Goal: Task Accomplishment & Management: Manage account settings

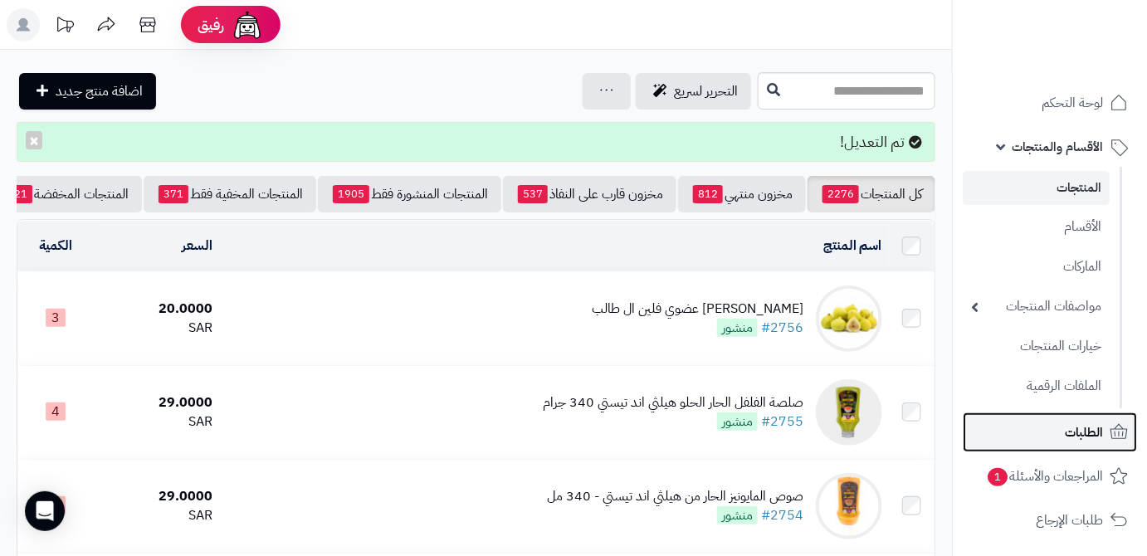
click at [1054, 432] on link "الطلبات" at bounding box center [1050, 433] width 174 height 40
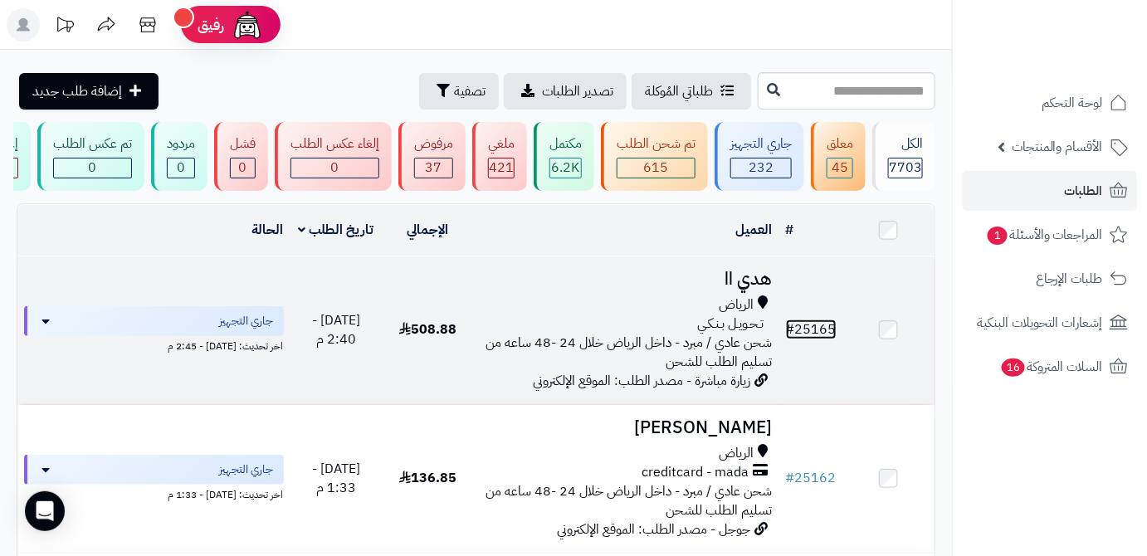
click at [792, 340] on span "#" at bounding box center [790, 330] width 9 height 20
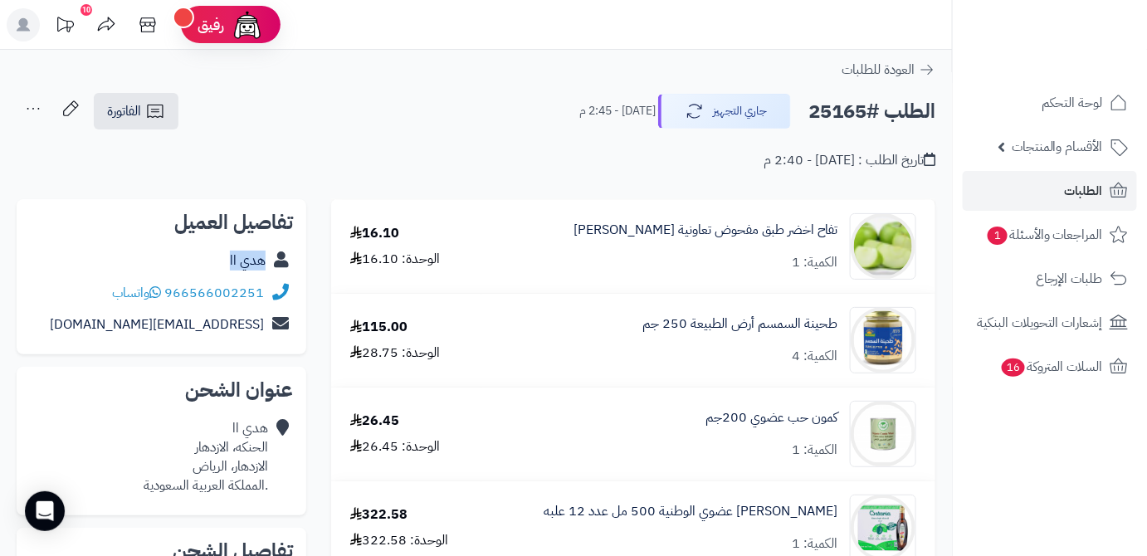
drag, startPoint x: 229, startPoint y: 259, endPoint x: 266, endPoint y: 269, distance: 37.9
click at [266, 269] on div "هدي اا" at bounding box center [161, 261] width 263 height 32
copy link "هدي اا"
click at [848, 120] on h2 "الطلب #25165" at bounding box center [872, 112] width 127 height 34
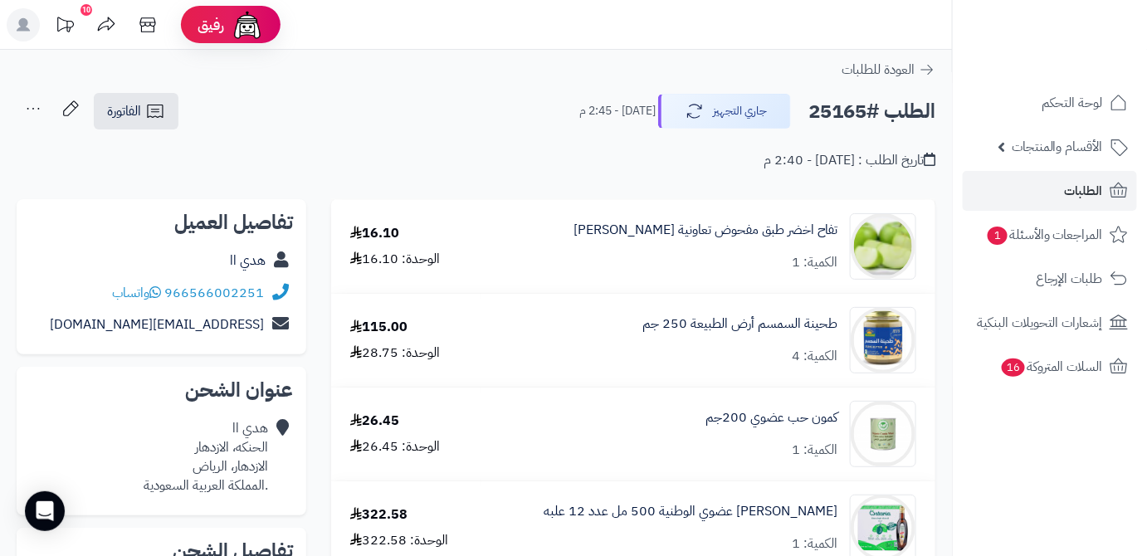
copy h2 "25165"
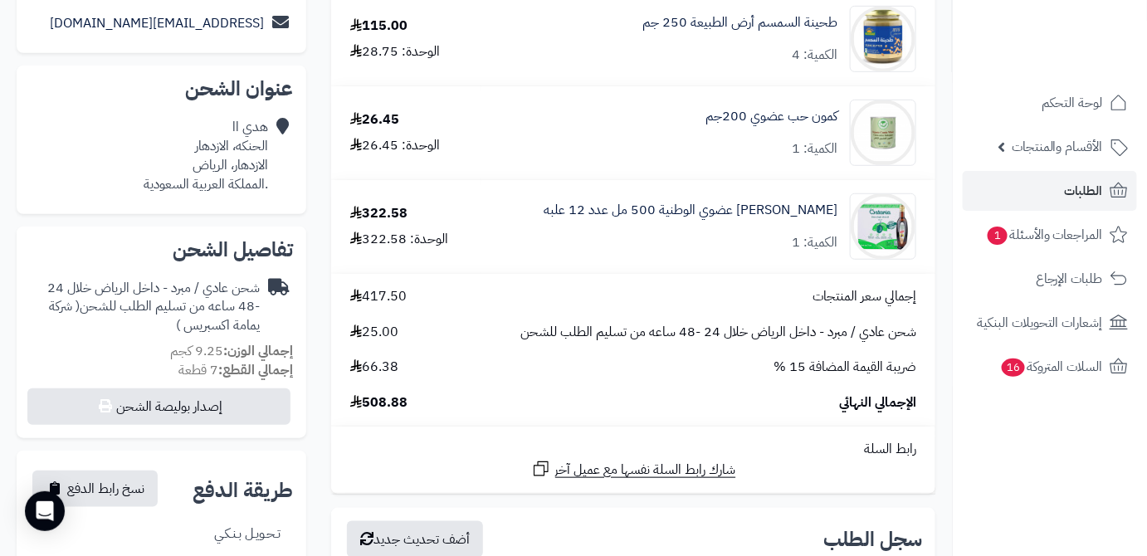
scroll to position [377, 0]
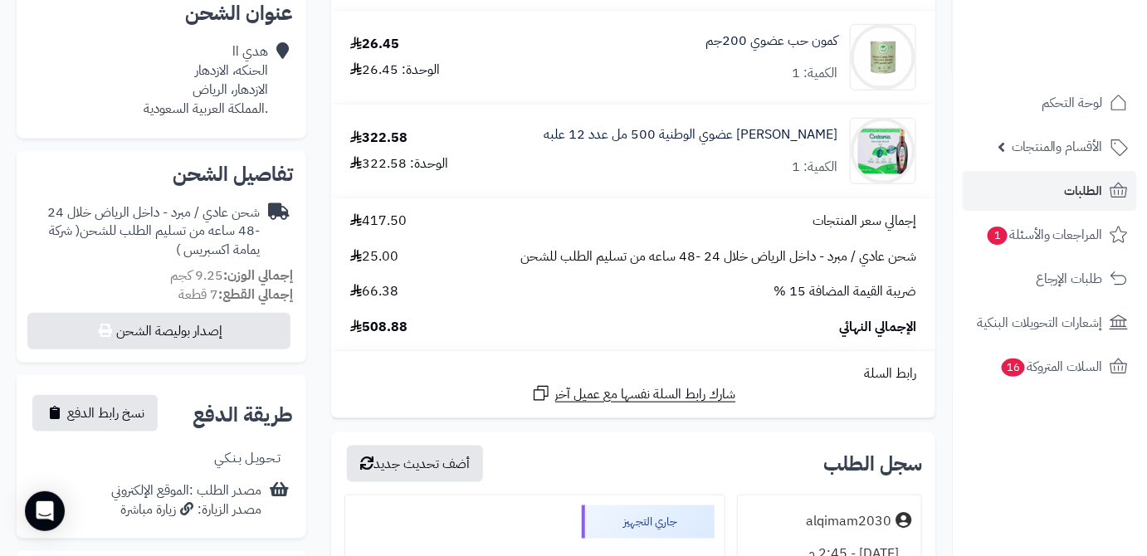
click at [383, 321] on span "508.88" at bounding box center [378, 327] width 57 height 19
copy span "508.88"
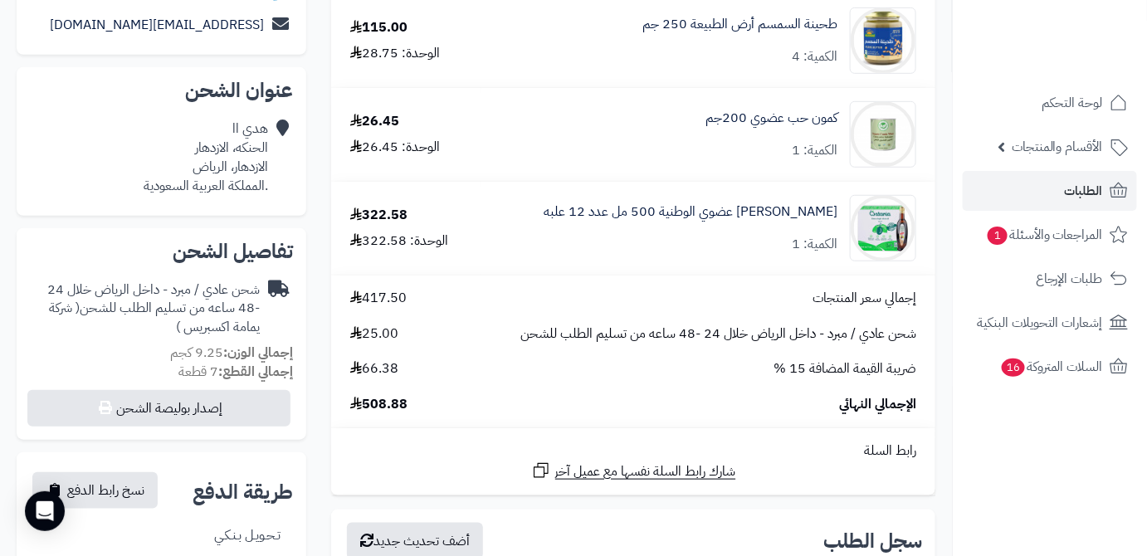
scroll to position [150, 0]
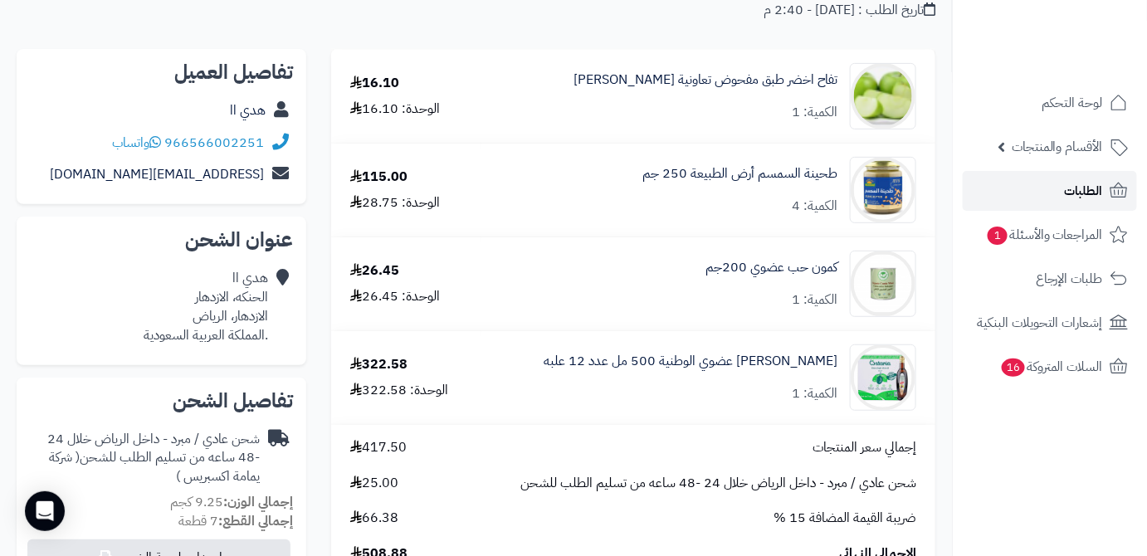
click at [1021, 193] on link "الطلبات" at bounding box center [1050, 191] width 174 height 40
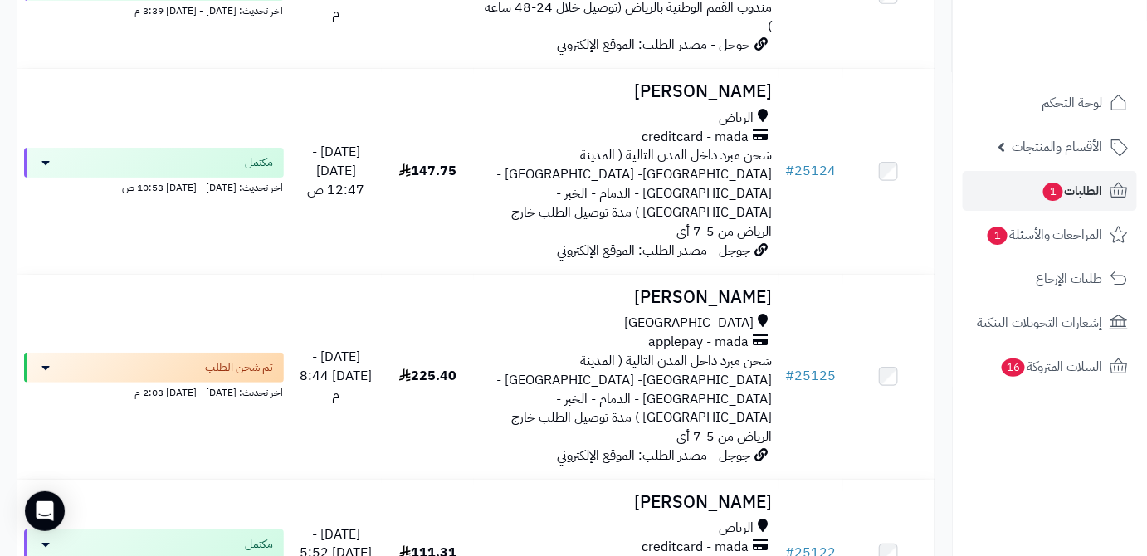
scroll to position [4316, 0]
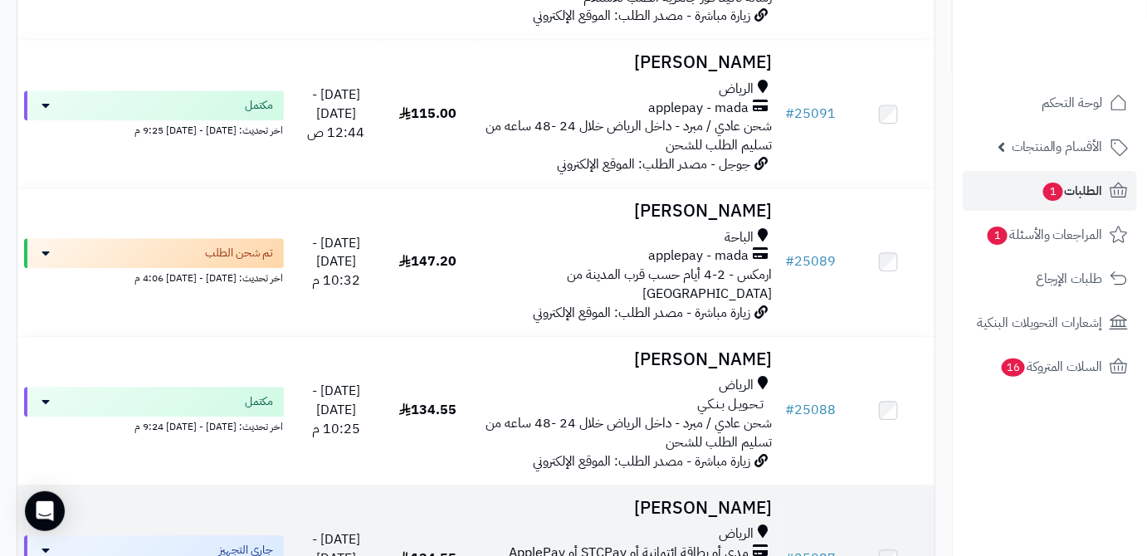
scroll to position [3321, 0]
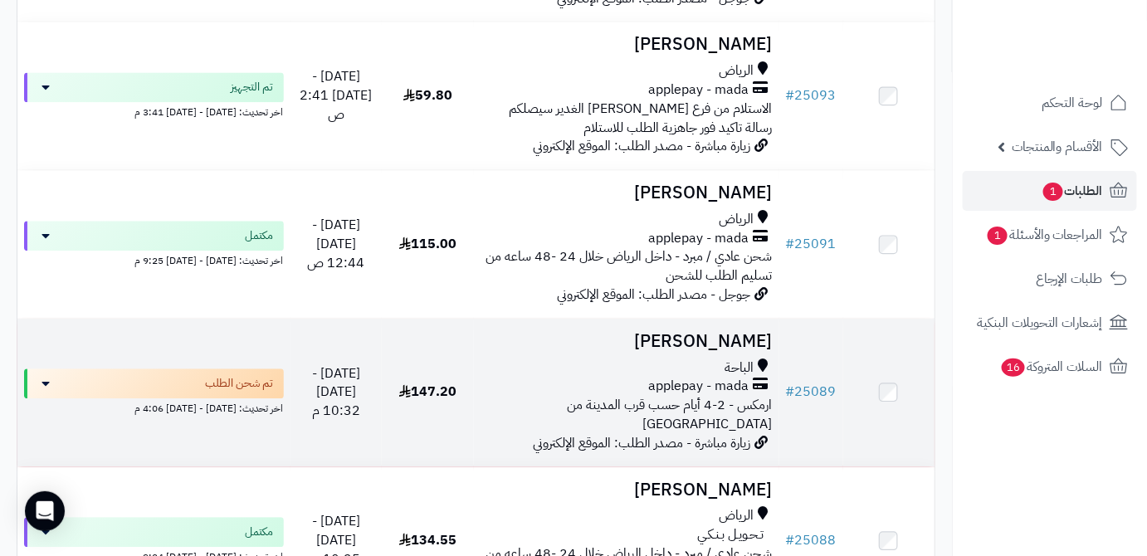
click at [719, 319] on td "حامد الغامدي الباحة applepay - mada ارمكس - 2-4 أيام حسب قرب المدينة من الرياض …" at bounding box center [627, 393] width 306 height 148
click at [719, 332] on h3 "حامد الغامدي" at bounding box center [627, 341] width 292 height 19
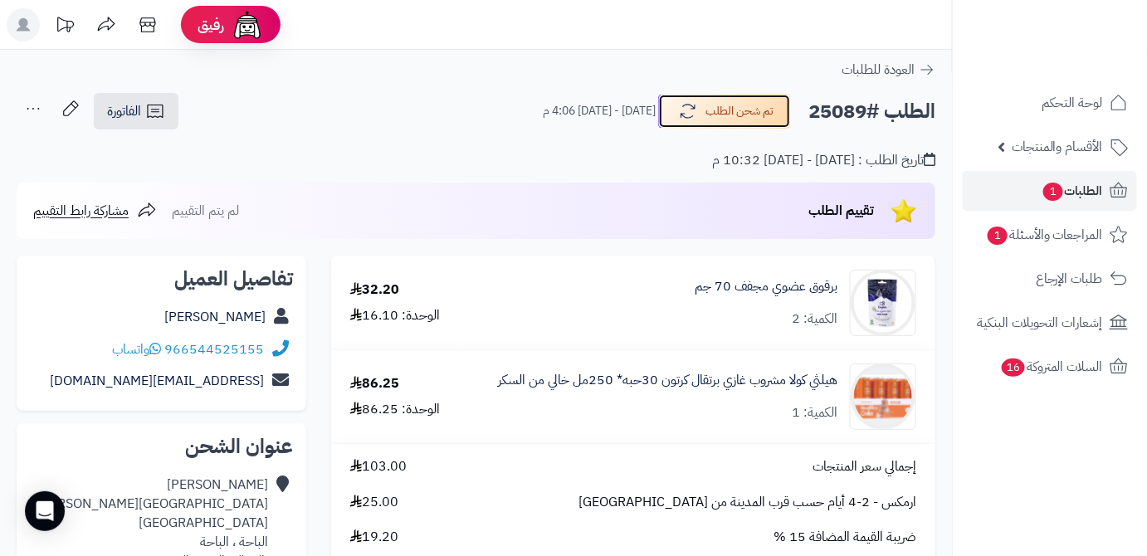
click at [714, 116] on button "تم شحن الطلب" at bounding box center [724, 111] width 133 height 35
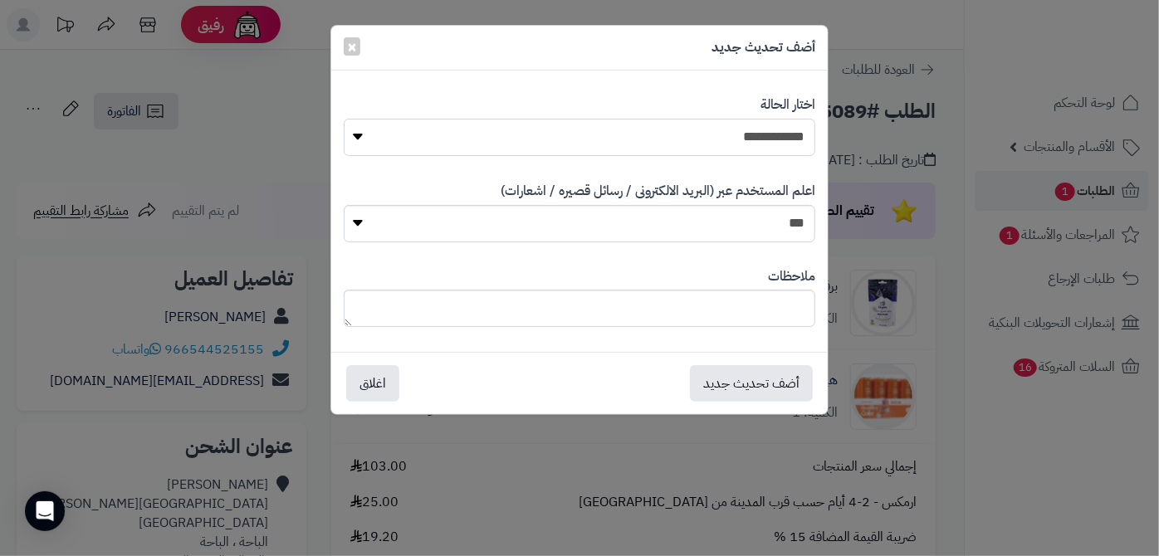
click at [716, 148] on select "**********" at bounding box center [580, 137] width 472 height 37
select select "*"
click at [344, 119] on select "**********" at bounding box center [580, 137] width 472 height 37
paste textarea "**********"
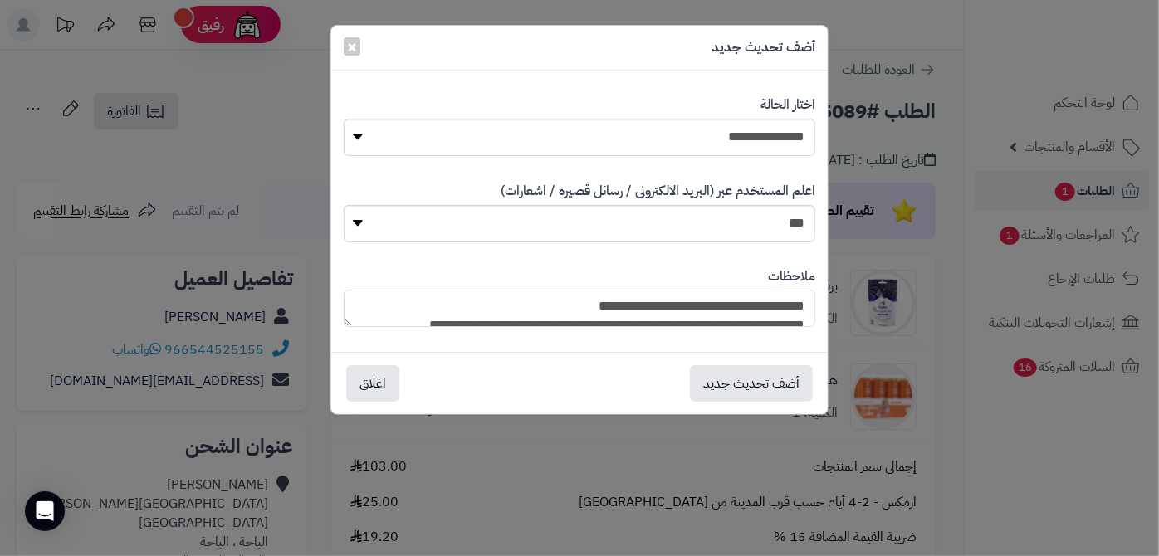
scroll to position [160, 0]
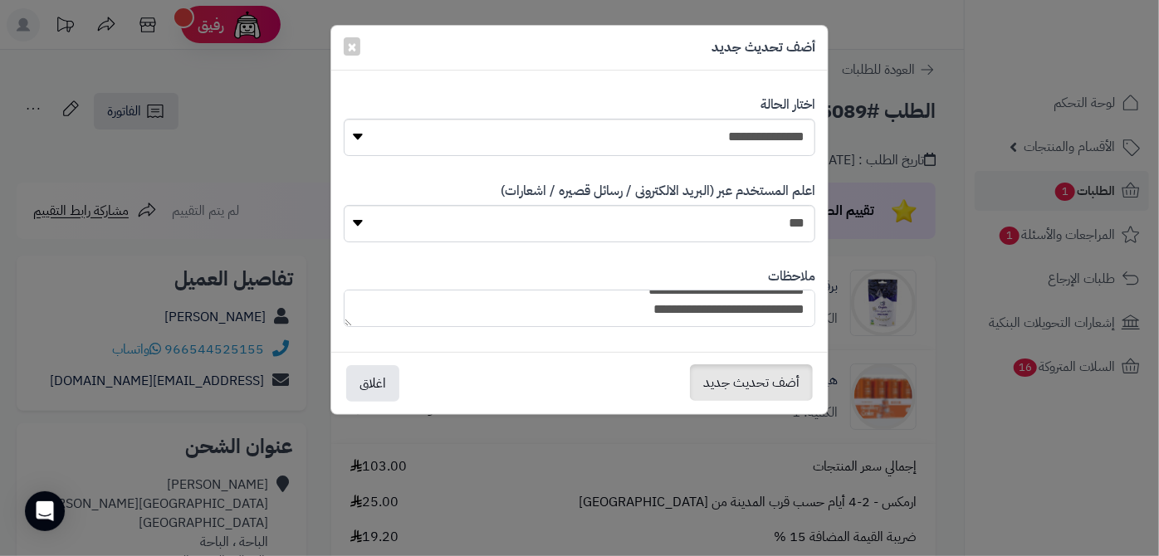
type textarea "**********"
click at [770, 384] on button "أضف تحديث جديد" at bounding box center [751, 382] width 123 height 37
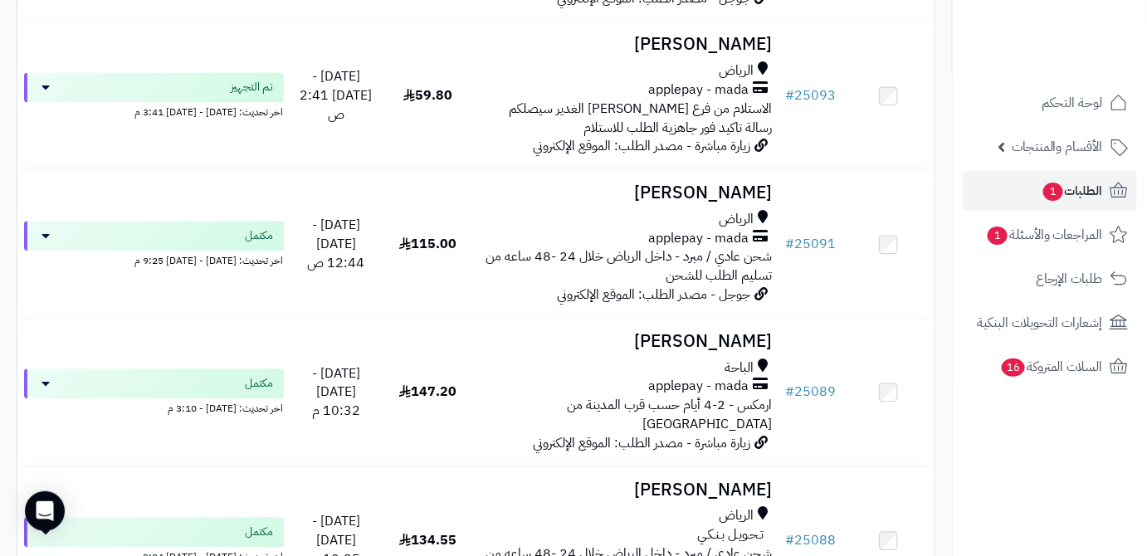
scroll to position [4278, 0]
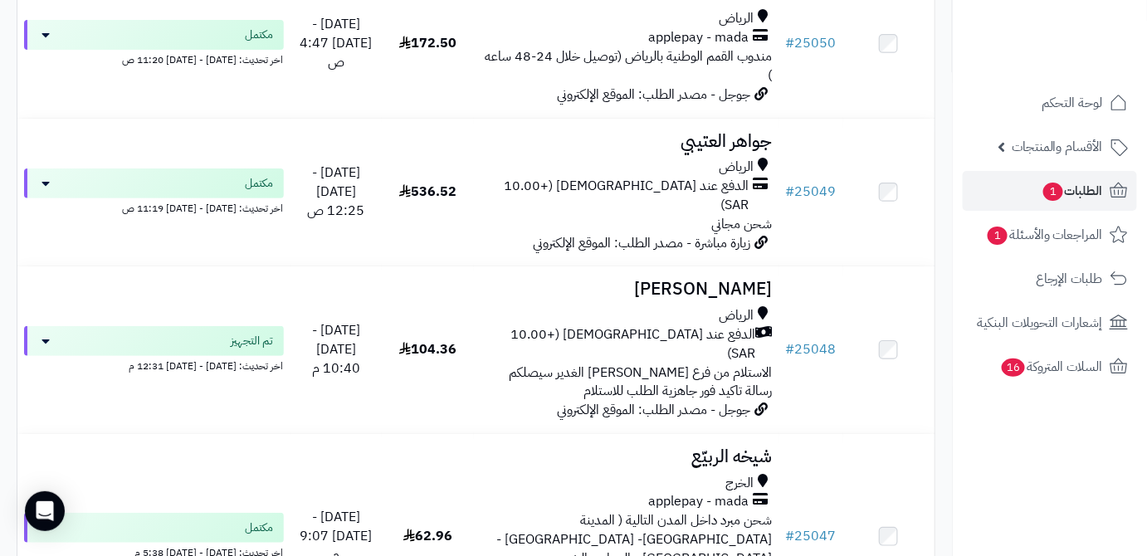
scroll to position [4335, 0]
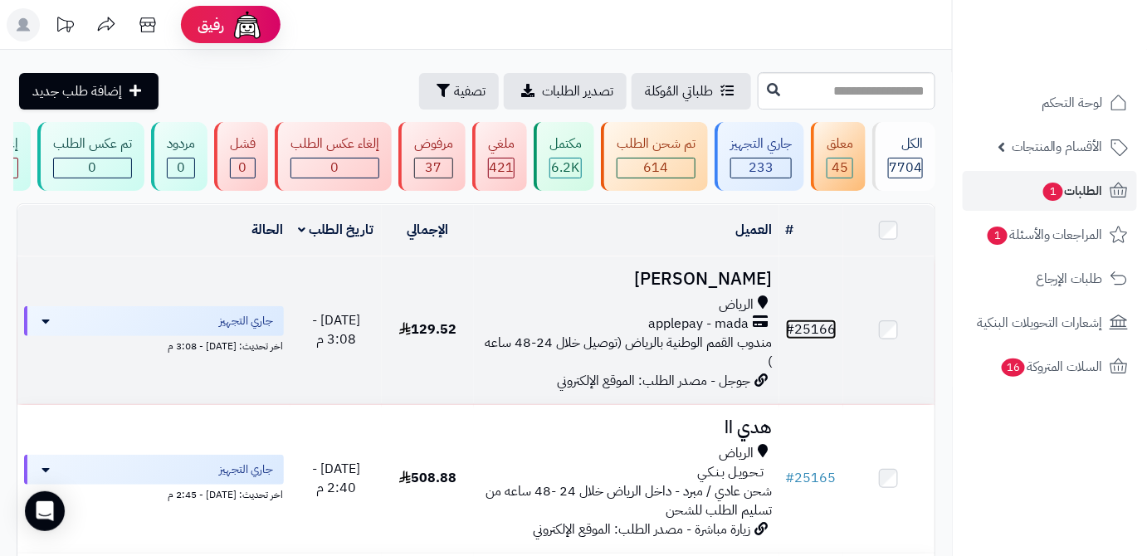
click at [824, 340] on link "# 25166" at bounding box center [811, 330] width 51 height 20
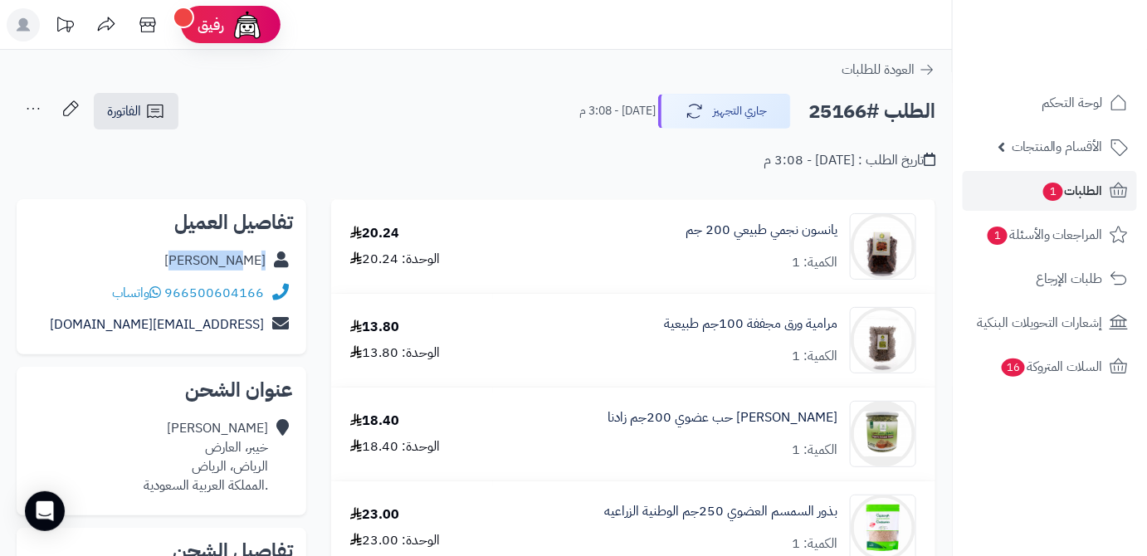
drag, startPoint x: 203, startPoint y: 259, endPoint x: 266, endPoint y: 264, distance: 63.3
click at [266, 264] on div "[PERSON_NAME]" at bounding box center [161, 261] width 263 height 32
copy link "[PERSON_NAME]"
click at [826, 113] on h2 "الطلب #25166" at bounding box center [872, 112] width 127 height 34
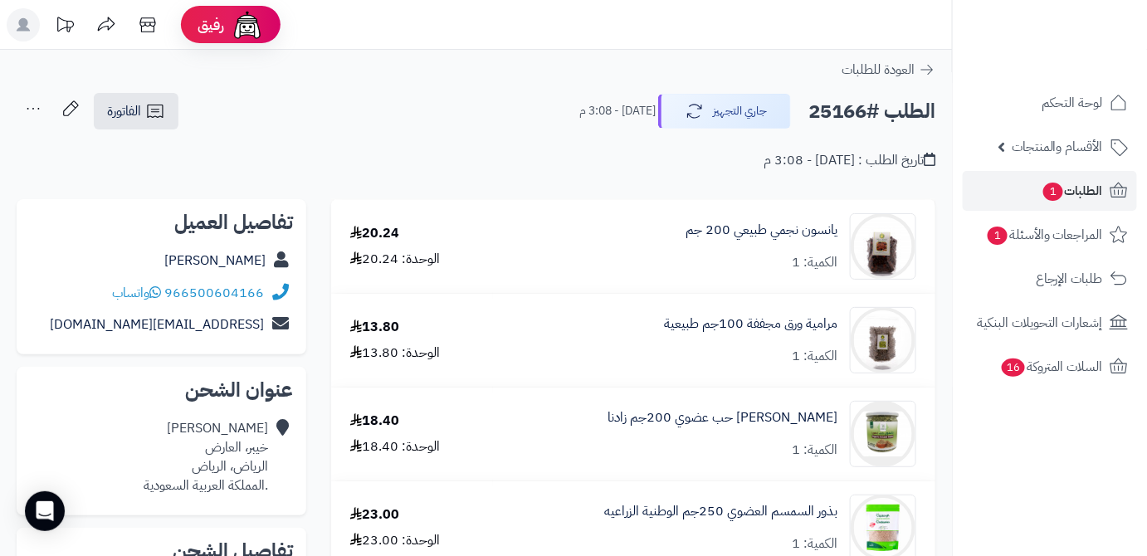
copy h2 "25166"
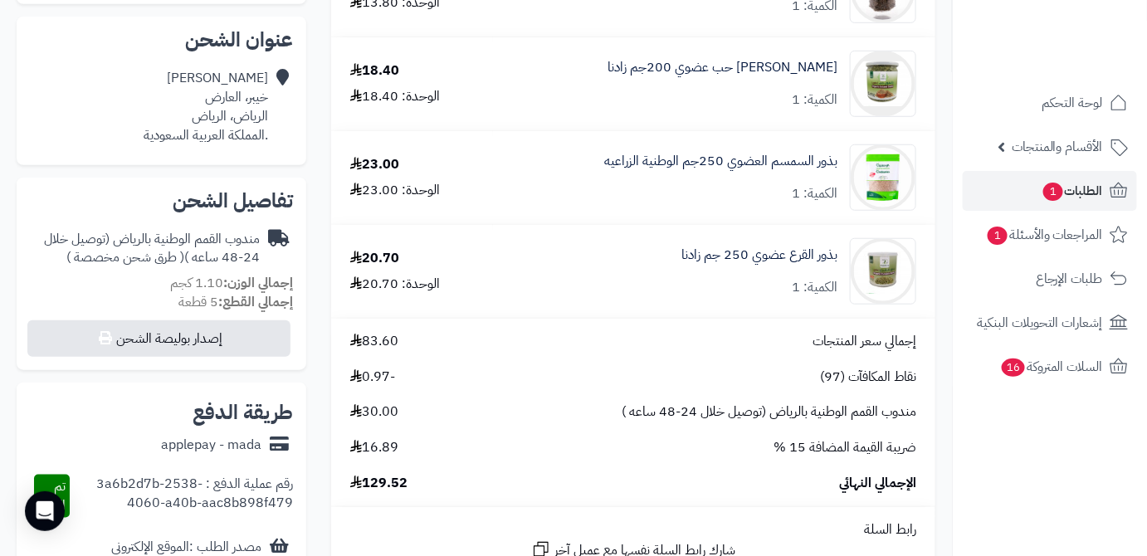
scroll to position [377, 0]
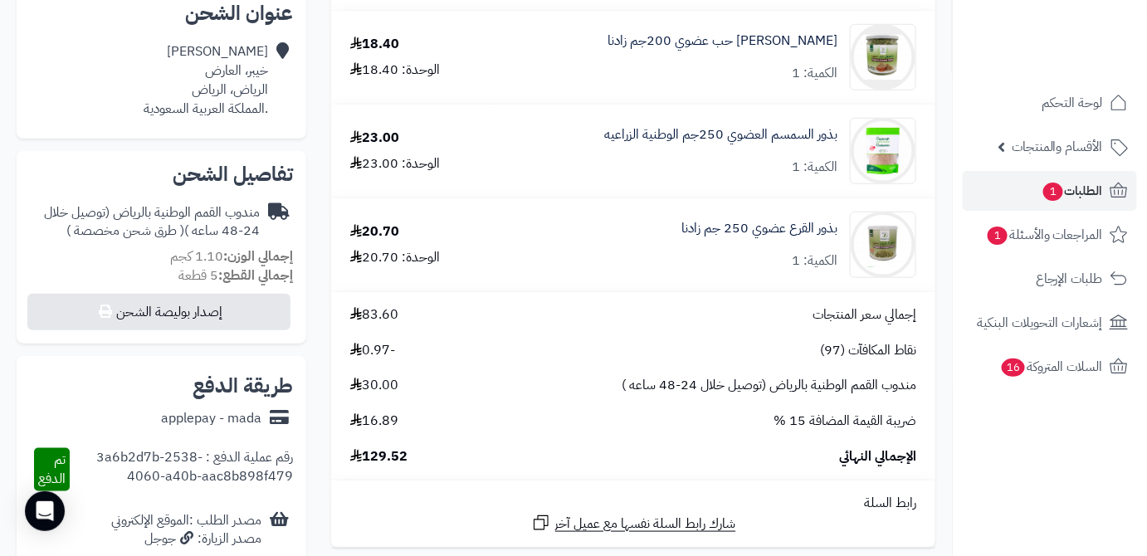
click at [385, 467] on span "129.52" at bounding box center [378, 456] width 57 height 19
click at [387, 467] on span "129.52" at bounding box center [378, 456] width 57 height 19
copy span "129.52"
